Goal: Task Accomplishment & Management: Complete application form

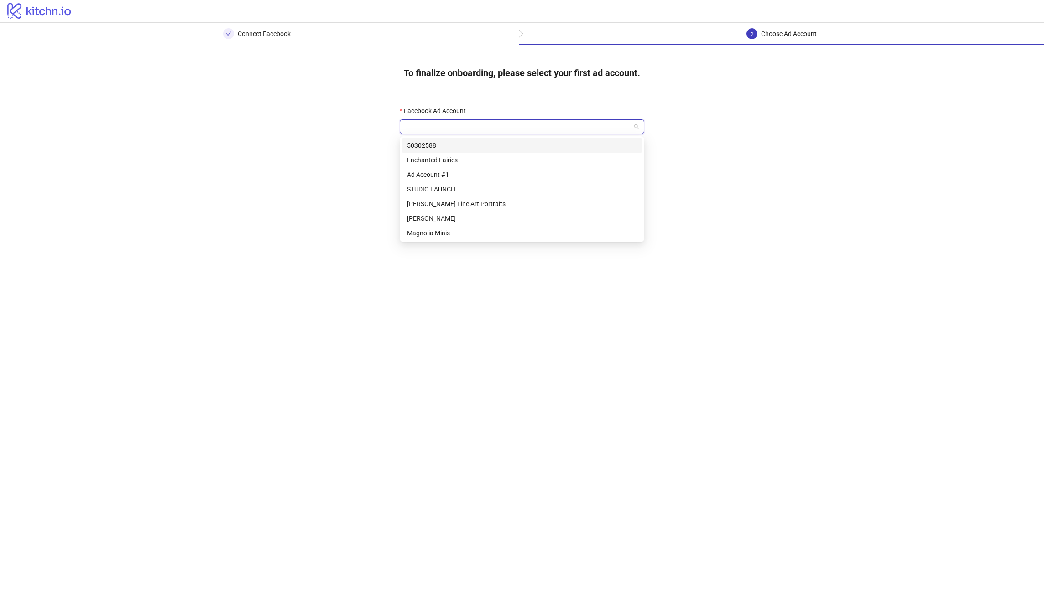
click at [467, 122] on input "Facebook Ad Account" at bounding box center [517, 127] width 225 height 14
click at [852, 136] on div "To finalize onboarding, please select your first ad account. Facebook Ad Accoun…" at bounding box center [522, 117] width 1044 height 144
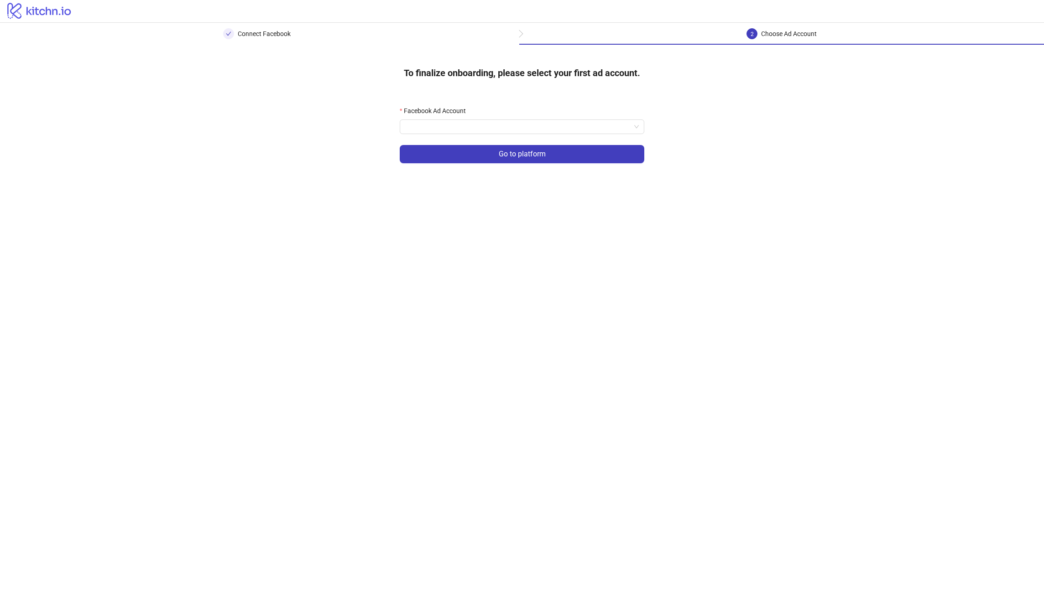
click at [36, 13] on icon "logo/logo" at bounding box center [39, 10] width 79 height 18
click at [19, 12] on icon "logo/logo" at bounding box center [39, 10] width 79 height 18
click at [497, 114] on div "Facebook Ad Account" at bounding box center [522, 113] width 245 height 14
click at [488, 133] on input "Facebook Ad Account" at bounding box center [517, 127] width 225 height 14
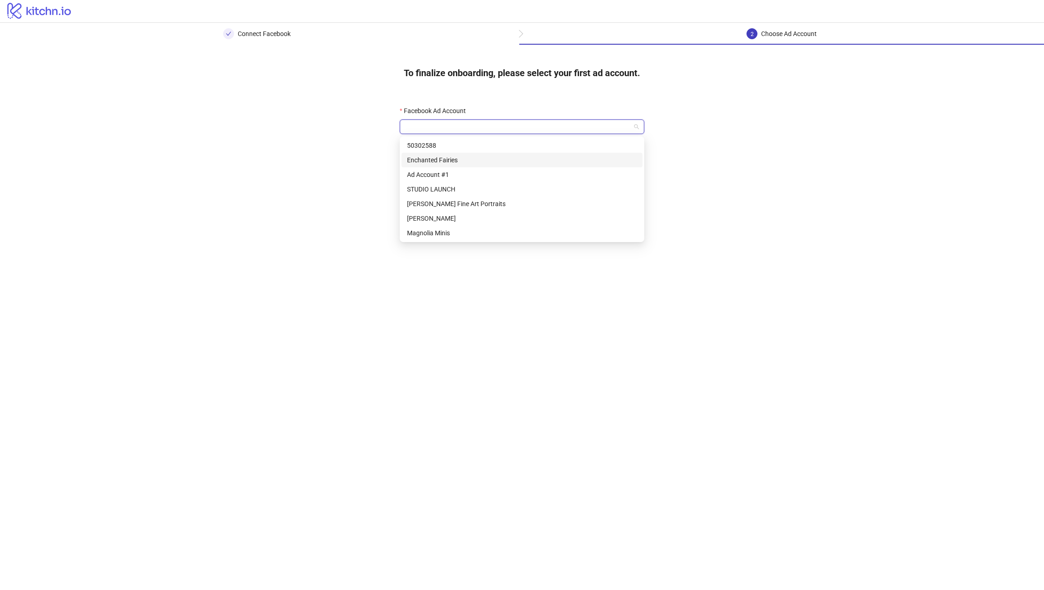
click at [485, 156] on div "Enchanted Fairies" at bounding box center [522, 160] width 230 height 10
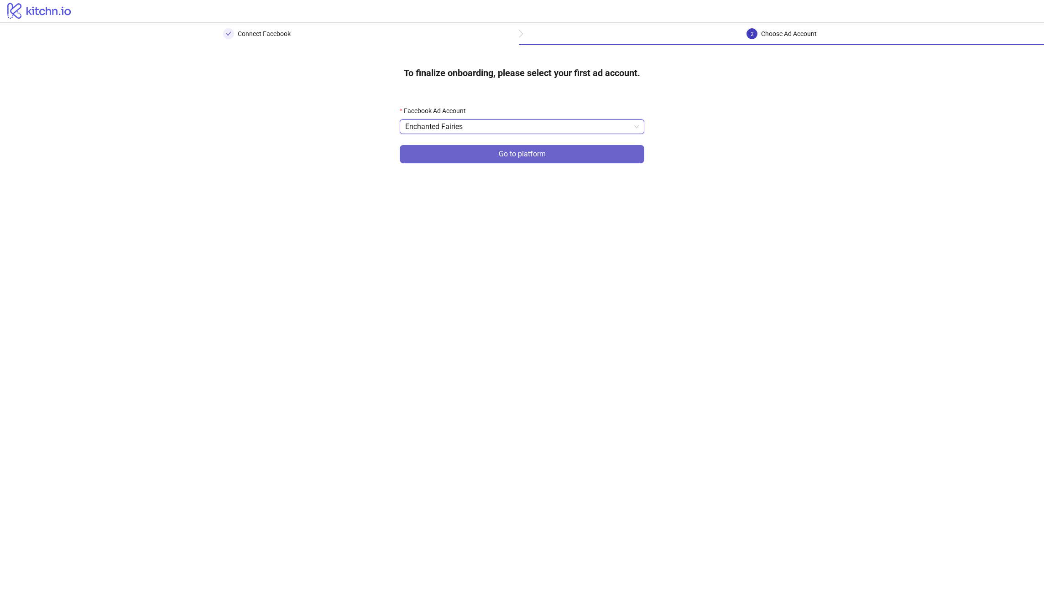
click at [515, 154] on span "Go to platform" at bounding box center [522, 154] width 47 height 8
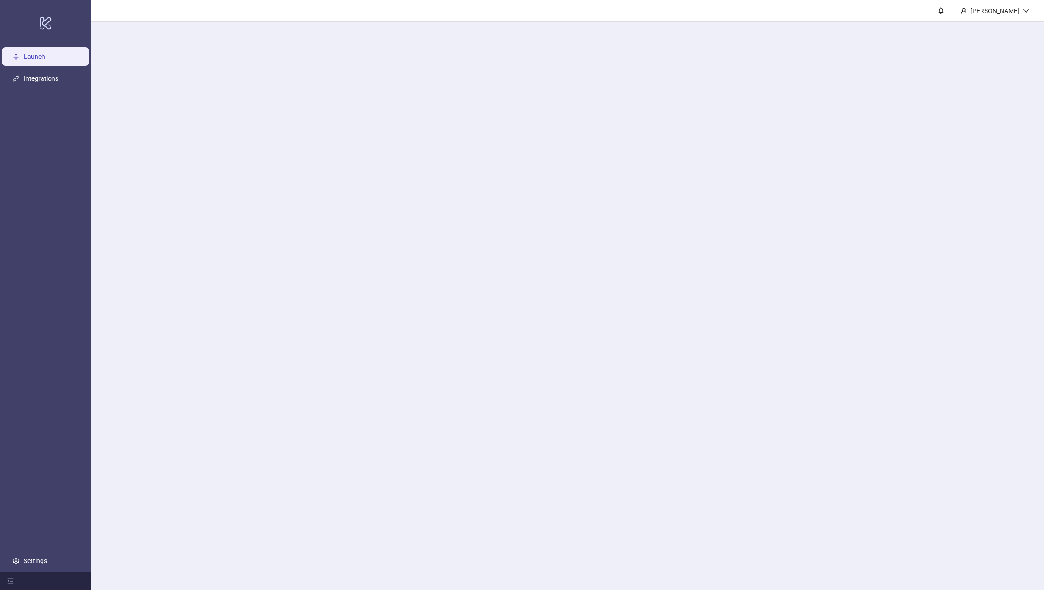
click at [517, 131] on main "[PERSON_NAME]" at bounding box center [567, 295] width 953 height 590
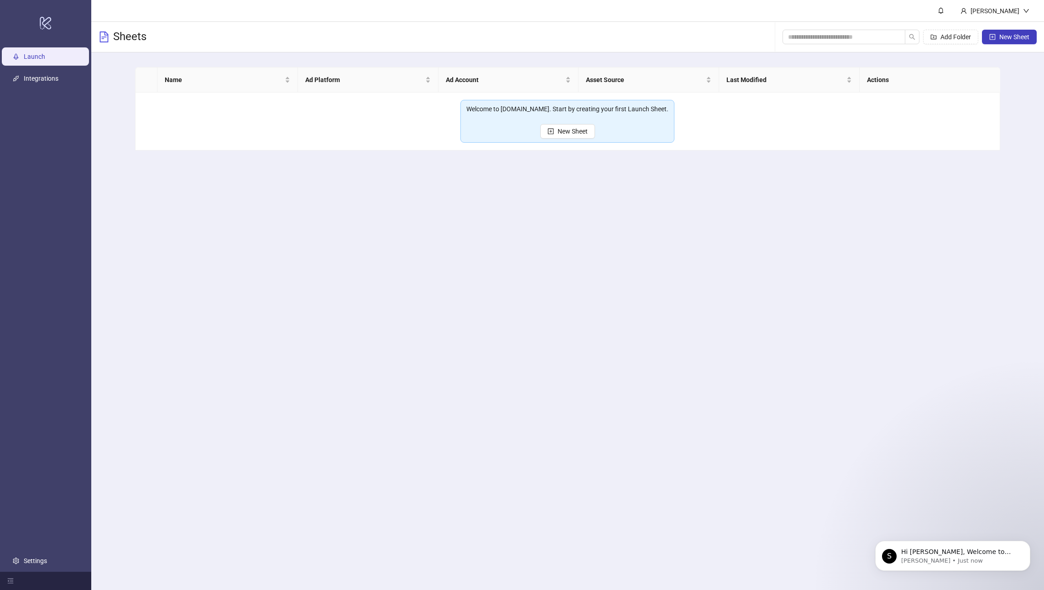
click at [444, 48] on div "Sheets Add Folder New Sheet" at bounding box center [567, 37] width 953 height 31
click at [998, 4] on div "[PERSON_NAME]" at bounding box center [994, 10] width 83 height 21
click at [994, 36] on span "Logout" at bounding box center [1007, 32] width 44 height 10
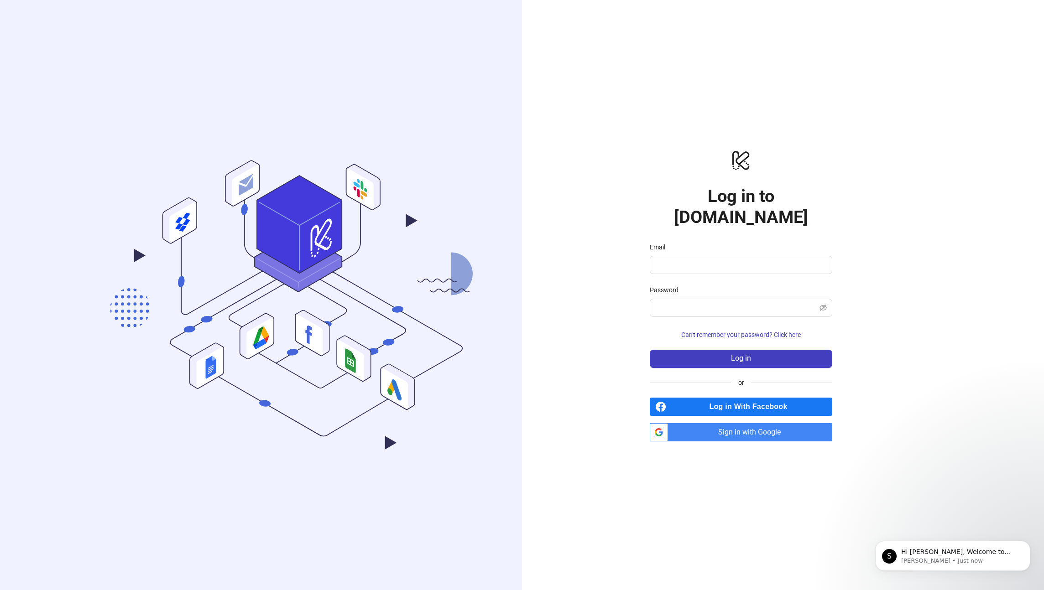
click at [747, 423] on span "Sign in with Google" at bounding box center [752, 432] width 161 height 18
